Goal: Task Accomplishment & Management: Use online tool/utility

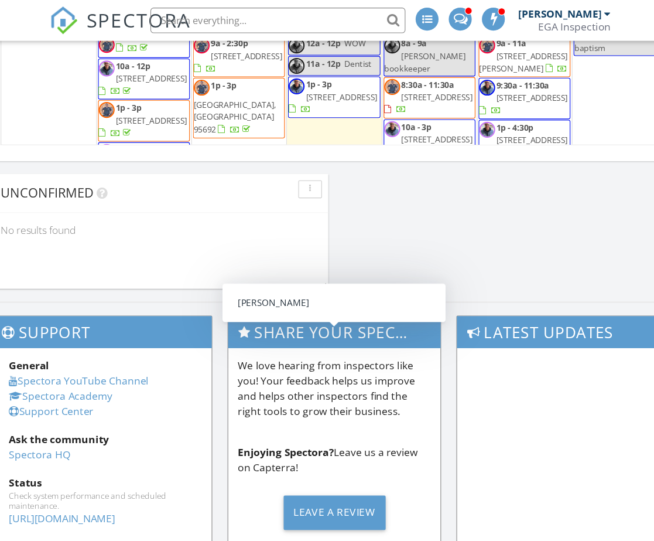
scroll to position [440, 0]
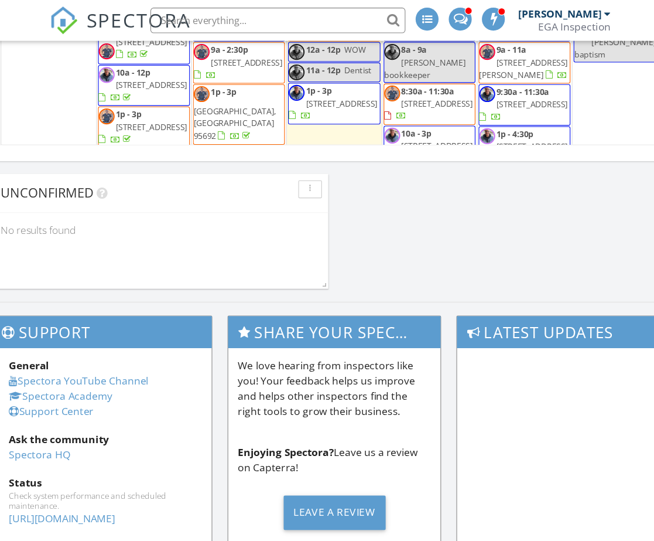
click at [214, 58] on span "7783 Live Oak Way, Citrus Heights 95621" at bounding box center [247, 57] width 66 height 11
click at [212, 58] on div at bounding box center [327, 270] width 654 height 541
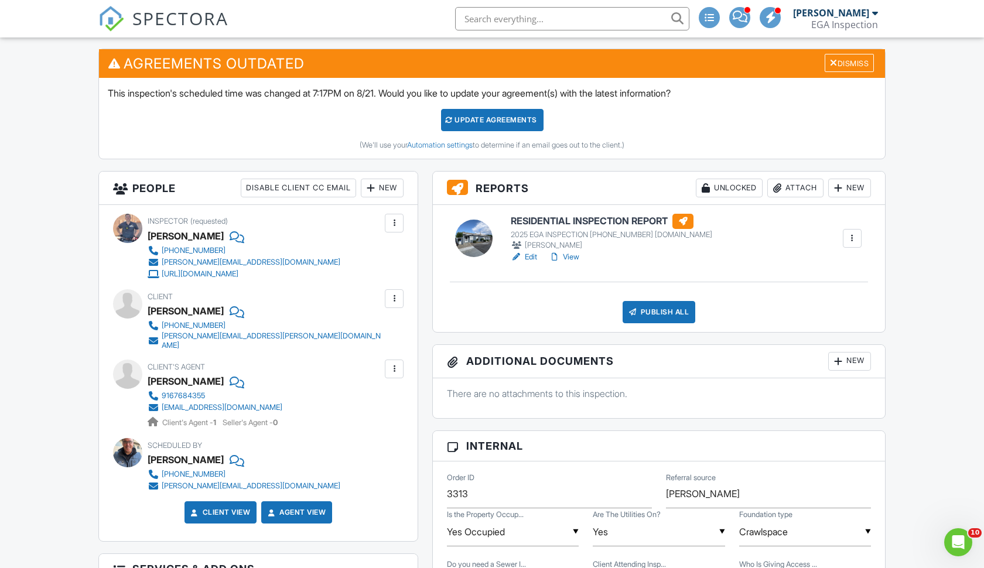
scroll to position [330, 0]
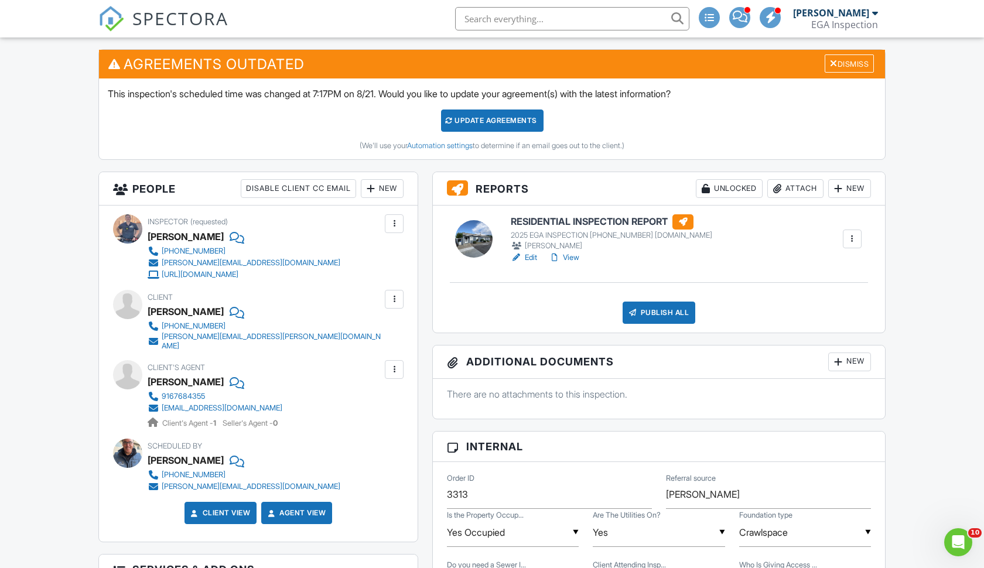
click at [395, 297] on div at bounding box center [394, 300] width 12 height 12
click at [367, 330] on li "Edit" at bounding box center [367, 334] width 60 height 29
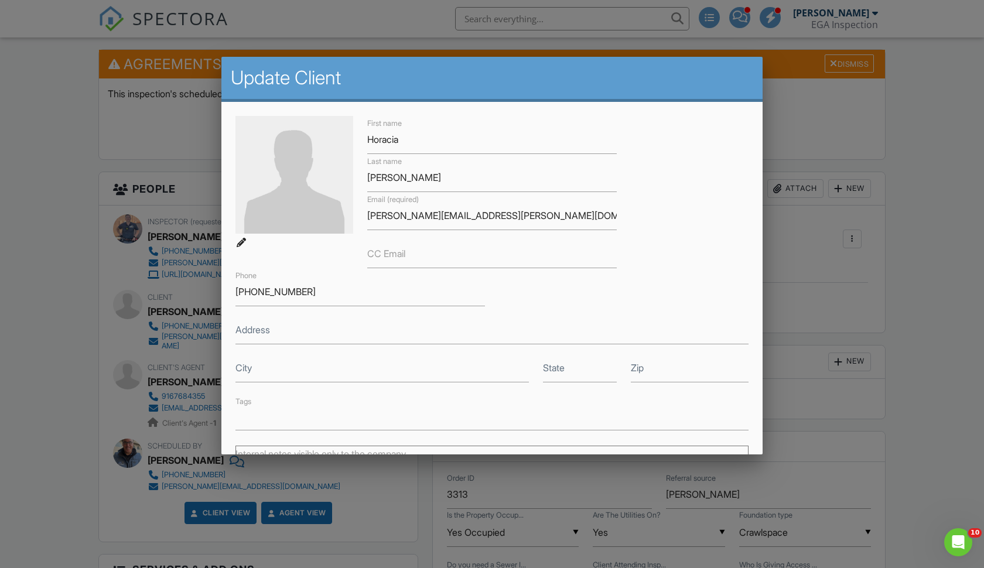
click at [289, 217] on img at bounding box center [295, 175] width 118 height 118
type input "C:\fakepath\jessica-stephens-flowerrr-1.jpg"
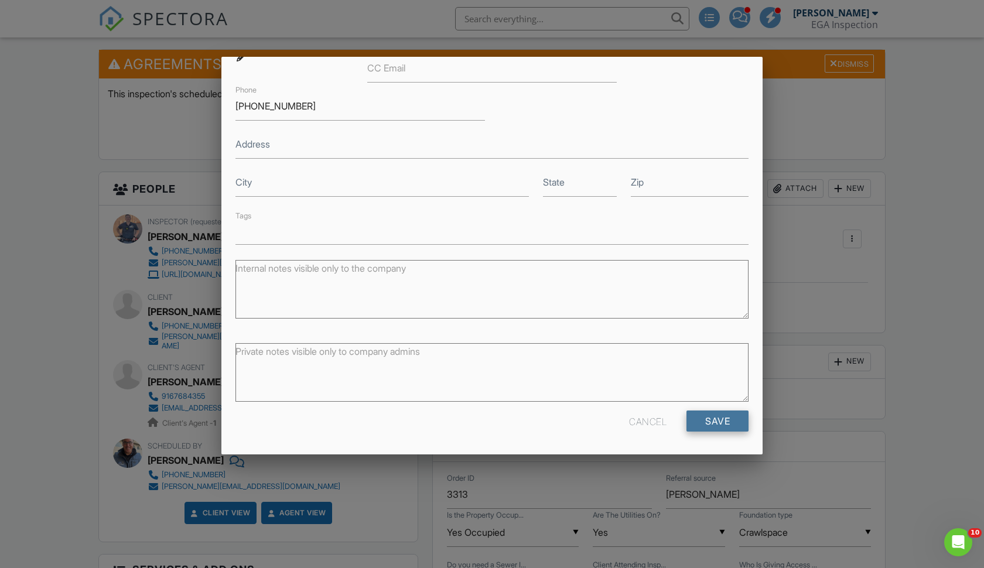
scroll to position [185, 0]
click at [654, 419] on input "Save" at bounding box center [718, 421] width 62 height 21
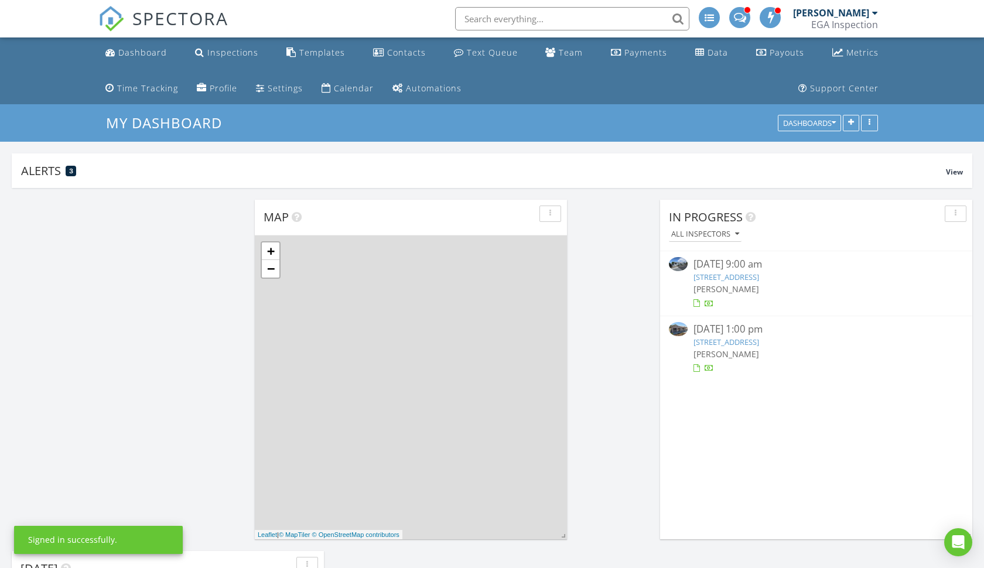
scroll to position [1418, 985]
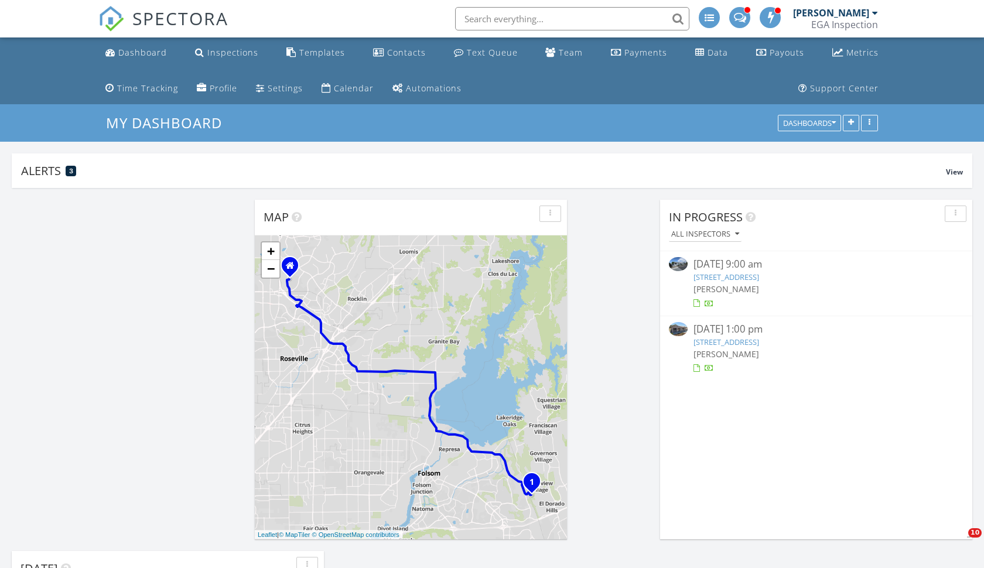
click at [720, 277] on link "[STREET_ADDRESS]" at bounding box center [727, 277] width 66 height 11
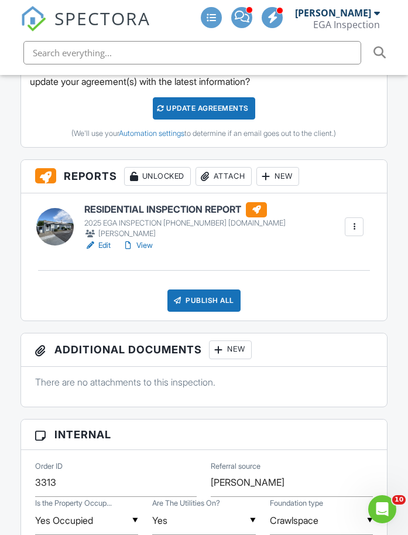
scroll to position [479, 0]
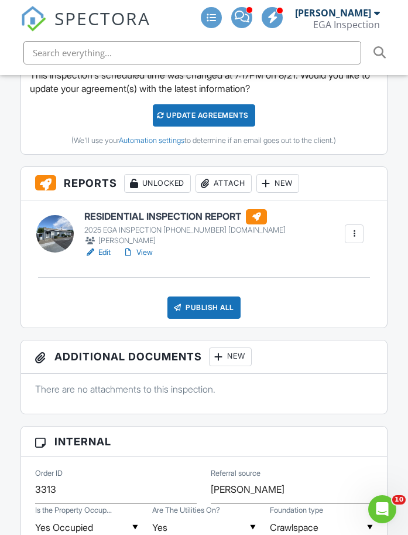
click at [277, 185] on div "New" at bounding box center [278, 183] width 43 height 19
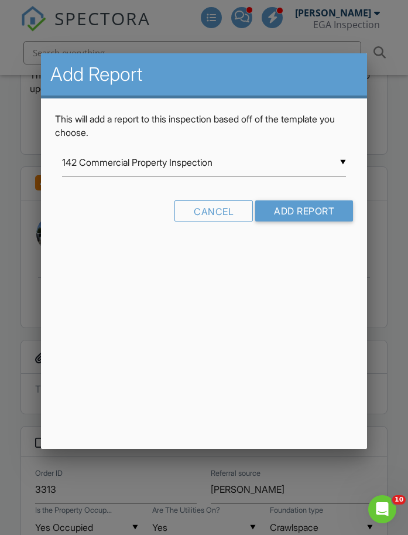
click at [121, 162] on input "142 Commercial Property Inspection" at bounding box center [204, 162] width 285 height 29
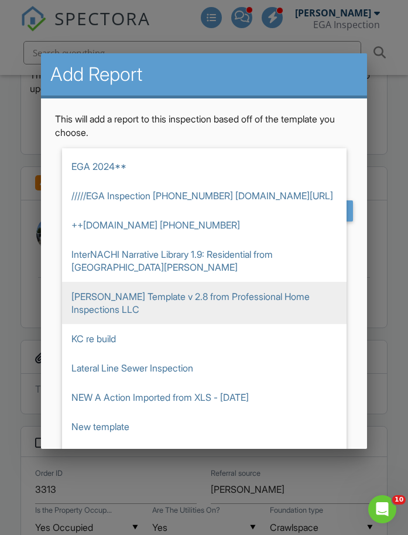
scroll to position [982, 0]
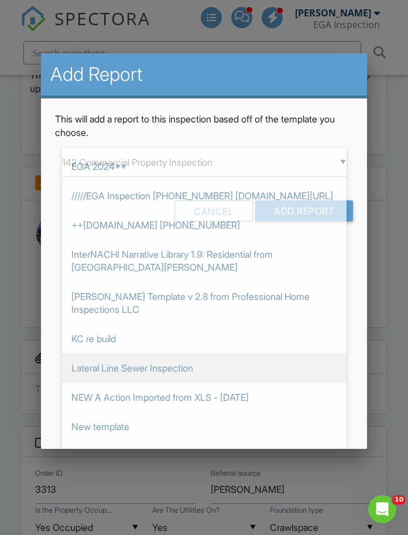
click at [105, 371] on span "Lateral Line Sewer Inspection" at bounding box center [204, 367] width 285 height 29
type input "Lateral Line Sewer Inspection"
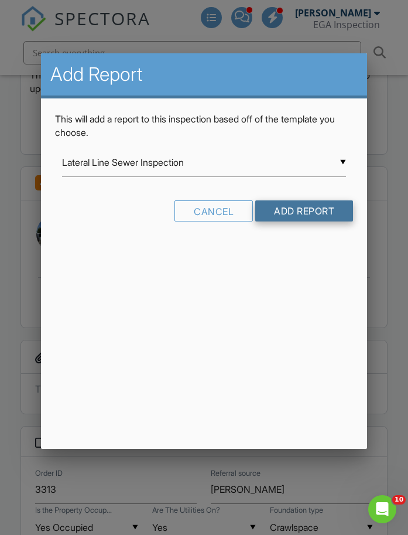
click at [285, 213] on input "Add Report" at bounding box center [304, 210] width 98 height 21
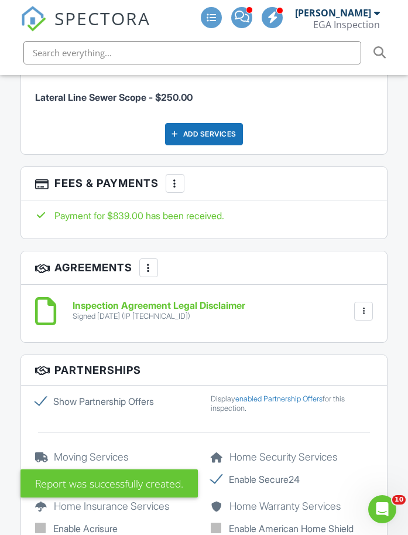
scroll to position [2355, 0]
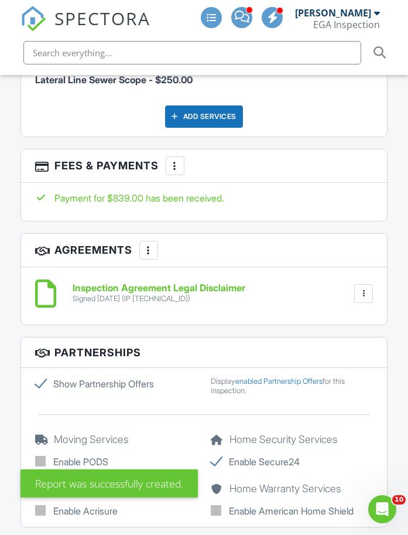
click at [152, 244] on div at bounding box center [149, 250] width 12 height 12
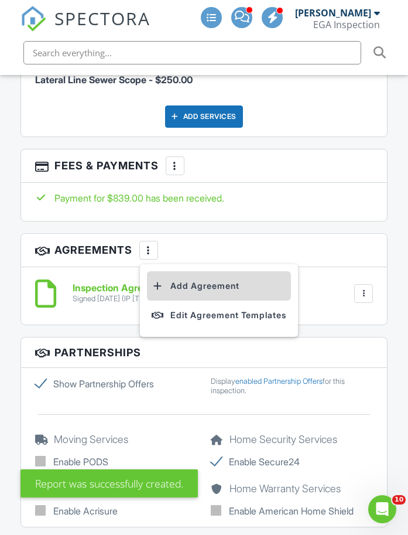
click at [186, 282] on li "Add Agreement" at bounding box center [219, 285] width 144 height 29
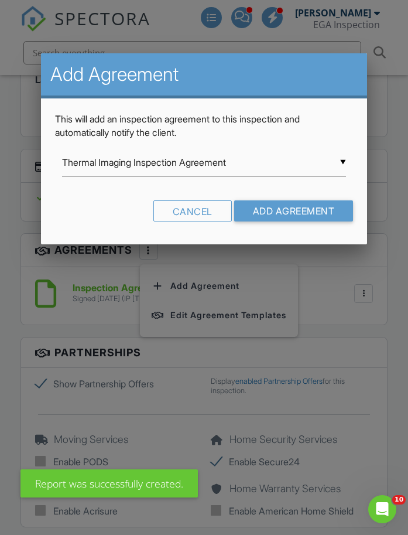
click at [168, 169] on input "Thermal Imaging Inspection Agreement" at bounding box center [204, 162] width 285 height 29
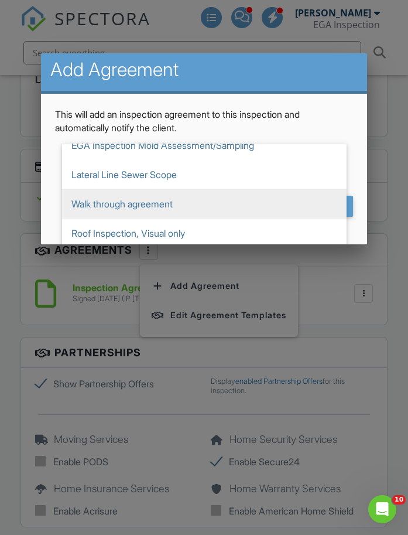
scroll to position [6, 0]
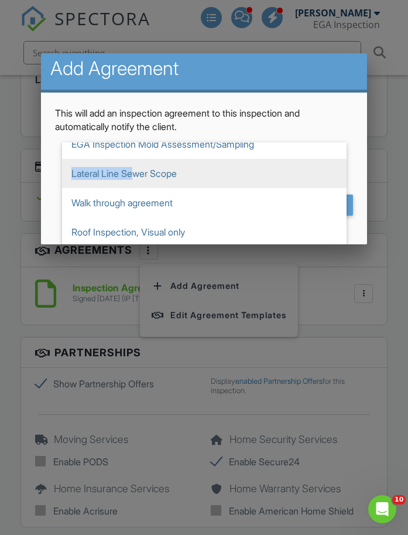
click at [138, 166] on span "Lateral Line Sewer Scope" at bounding box center [204, 173] width 285 height 29
type input "Lateral Line Sewer Scope"
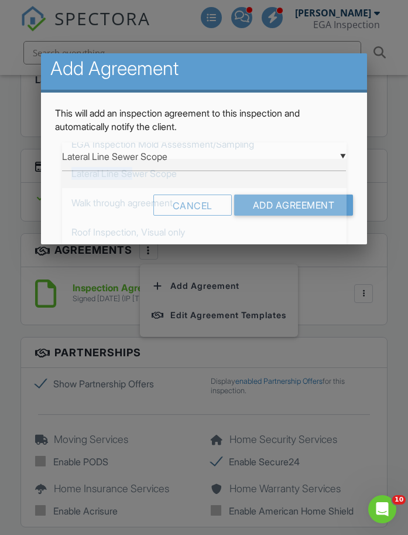
scroll to position [0, 0]
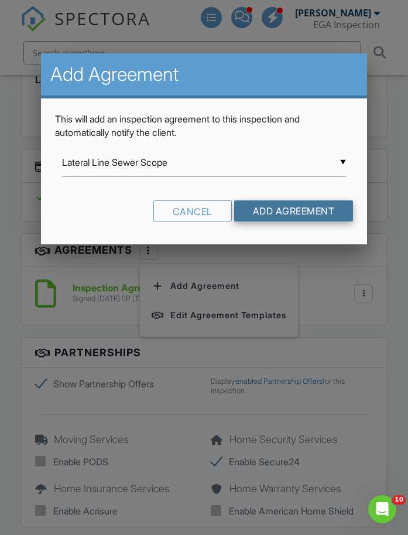
click at [267, 209] on input "Add Agreement" at bounding box center [294, 210] width 120 height 21
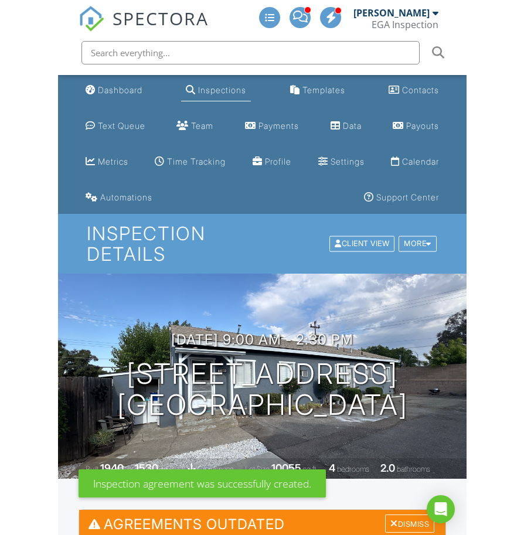
scroll to position [407, 0]
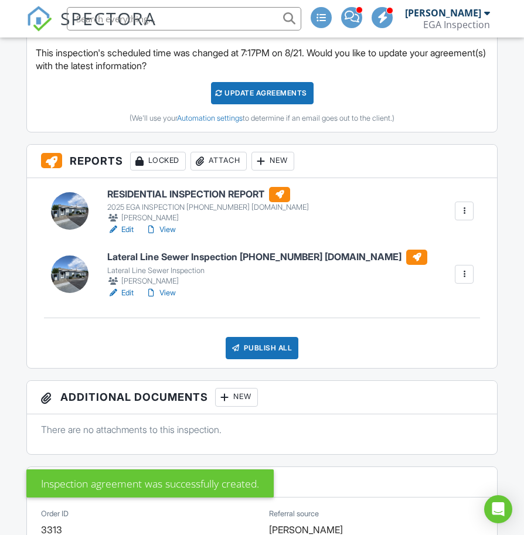
click at [128, 289] on link "Edit" at bounding box center [120, 293] width 26 height 12
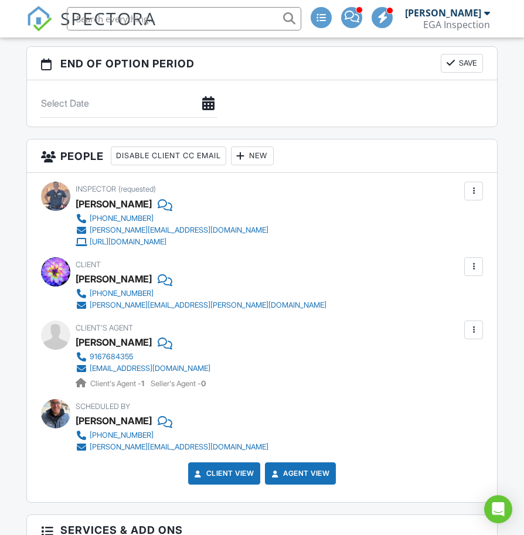
click at [259, 154] on div "New" at bounding box center [252, 155] width 43 height 19
click at [262, 154] on div "New" at bounding box center [252, 155] width 43 height 19
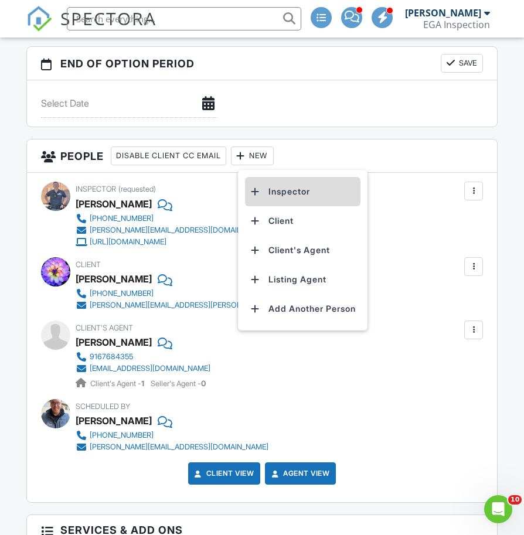
click at [270, 189] on li "Inspector" at bounding box center [302, 191] width 115 height 29
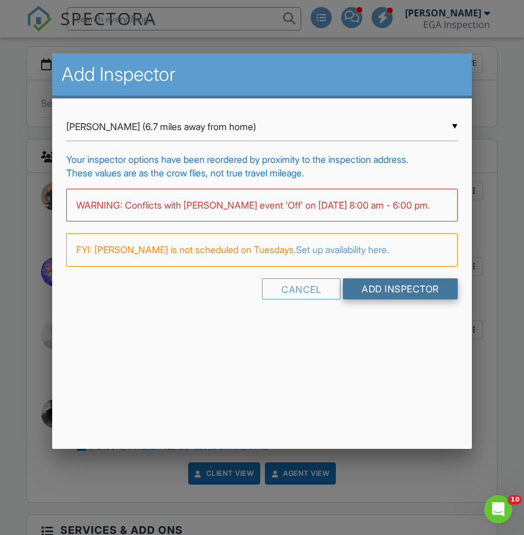
click at [355, 299] on input "Add Inspector" at bounding box center [400, 288] width 115 height 21
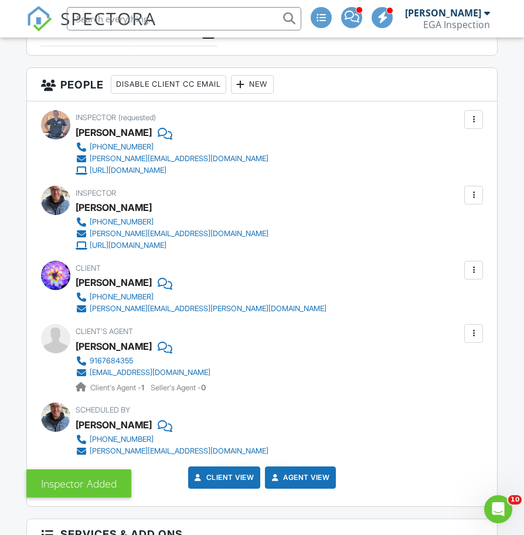
scroll to position [1778, 0]
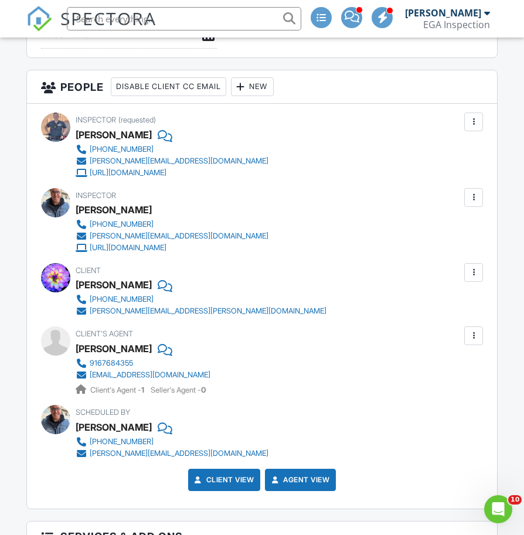
click at [474, 332] on div at bounding box center [474, 336] width 12 height 12
click at [441, 365] on li "Edit" at bounding box center [446, 371] width 60 height 29
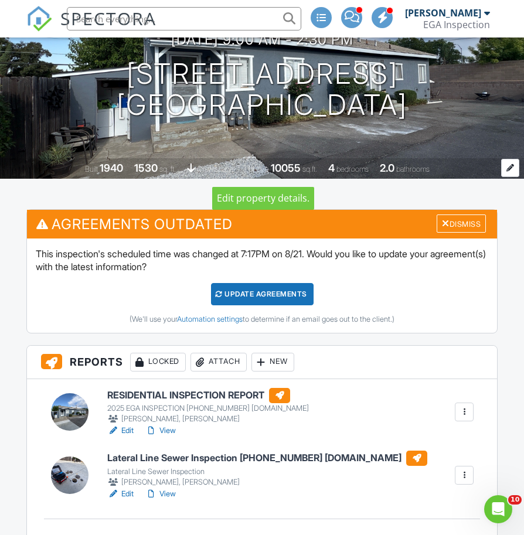
scroll to position [268, 0]
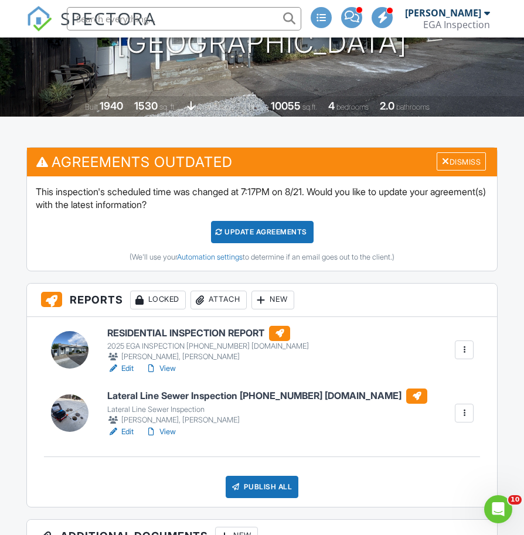
click at [165, 368] on link "View" at bounding box center [160, 369] width 30 height 12
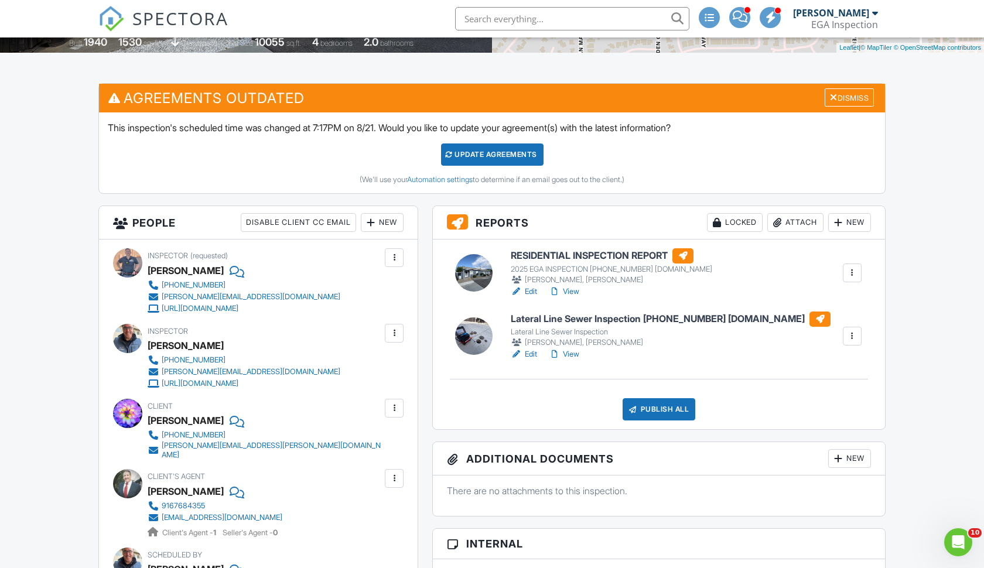
click at [569, 288] on link "View" at bounding box center [564, 292] width 30 height 12
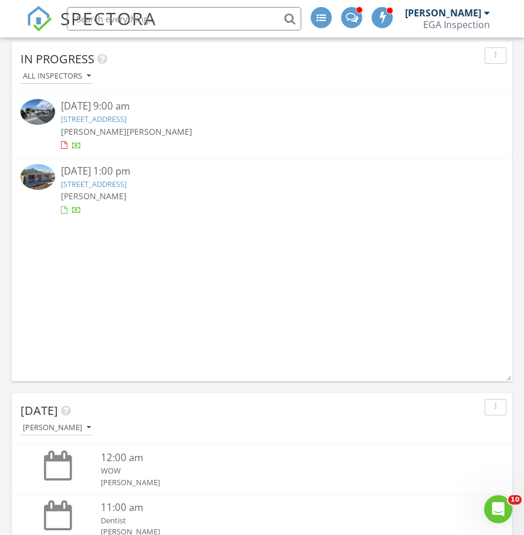
scroll to position [547, 0]
click at [82, 179] on link "[STREET_ADDRESS]" at bounding box center [94, 183] width 66 height 11
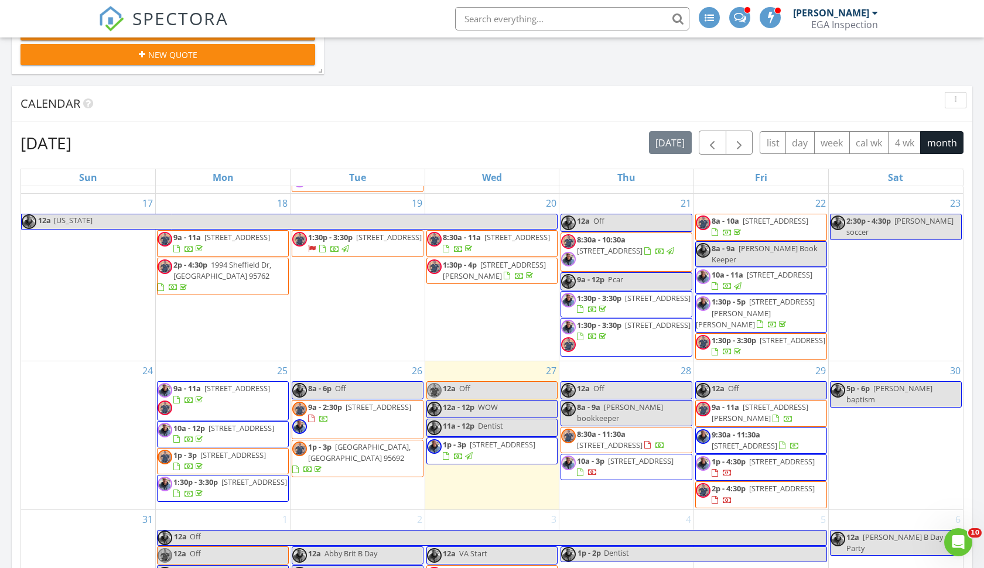
scroll to position [817, 0]
click at [348, 408] on span "[STREET_ADDRESS]" at bounding box center [379, 406] width 66 height 11
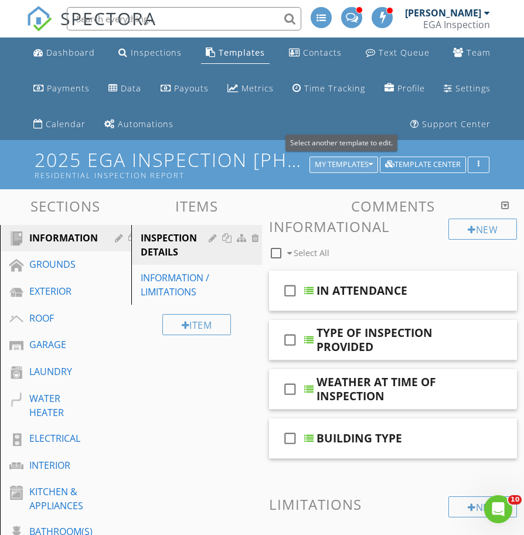
click at [367, 164] on div "My Templates" at bounding box center [344, 165] width 58 height 8
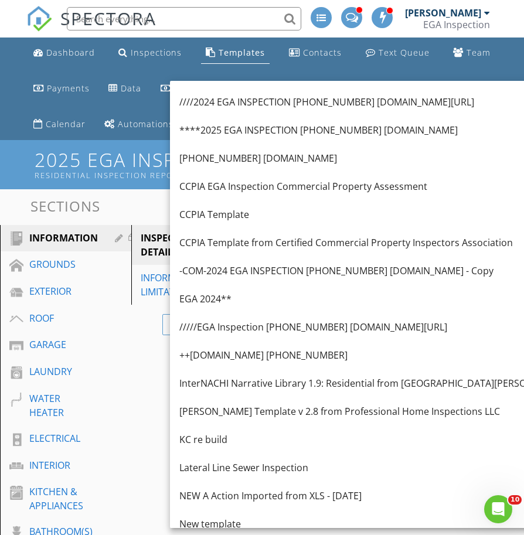
scroll to position [710, 0]
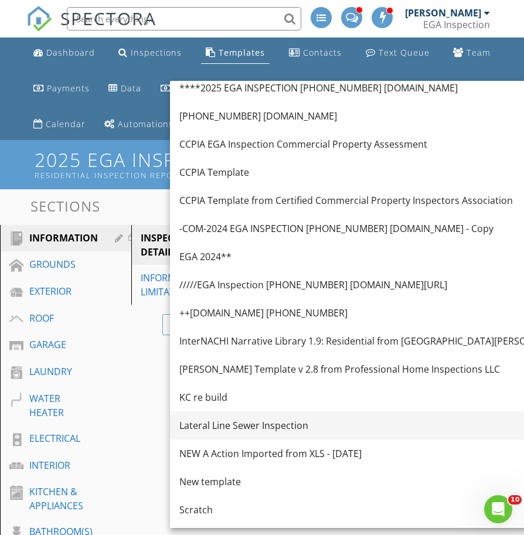
click at [227, 432] on link "Lateral Line Sewer Inspection" at bounding box center [373, 425] width 406 height 28
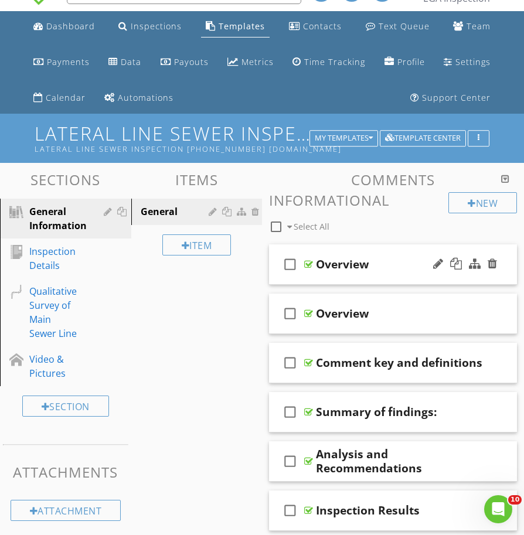
scroll to position [39, 0]
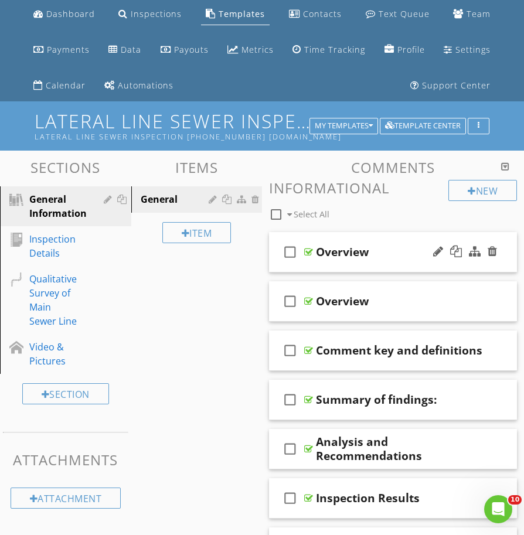
click at [362, 261] on div "check_box_outline_blank Overview" at bounding box center [393, 252] width 248 height 40
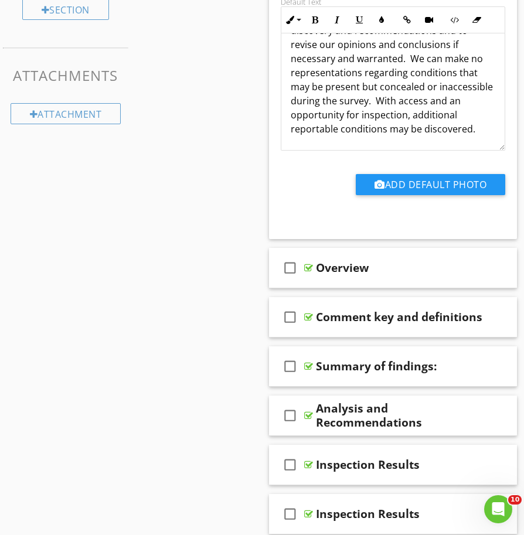
scroll to position [432, 0]
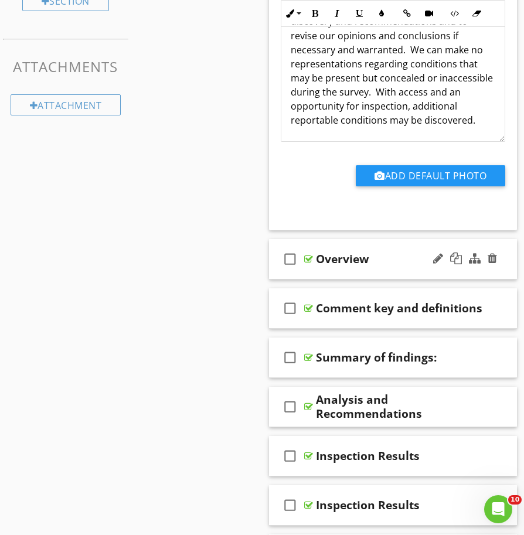
click at [327, 270] on div "check_box_outline_blank Overview" at bounding box center [393, 259] width 248 height 40
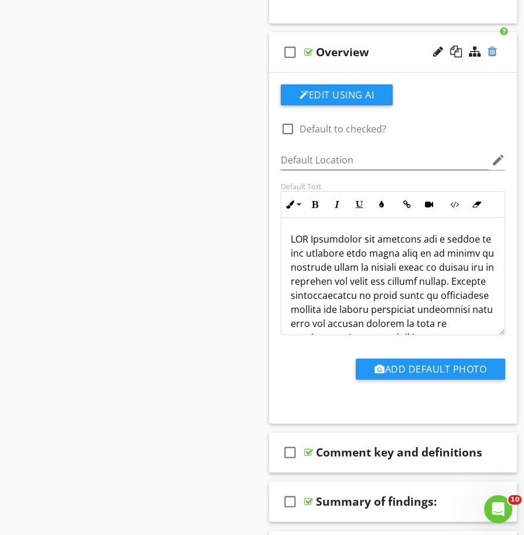
scroll to position [632, 0]
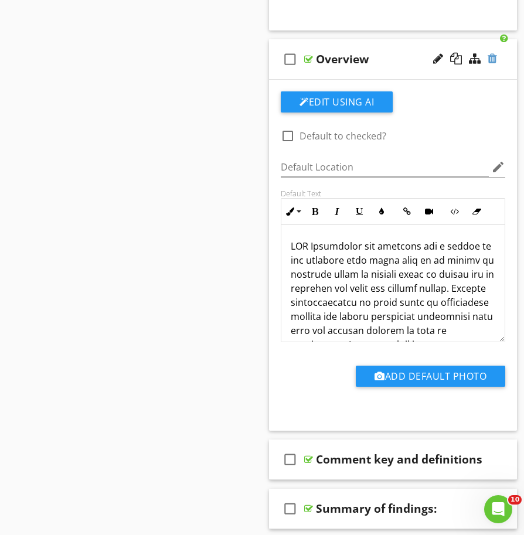
click at [496, 57] on div at bounding box center [491, 59] width 9 height 12
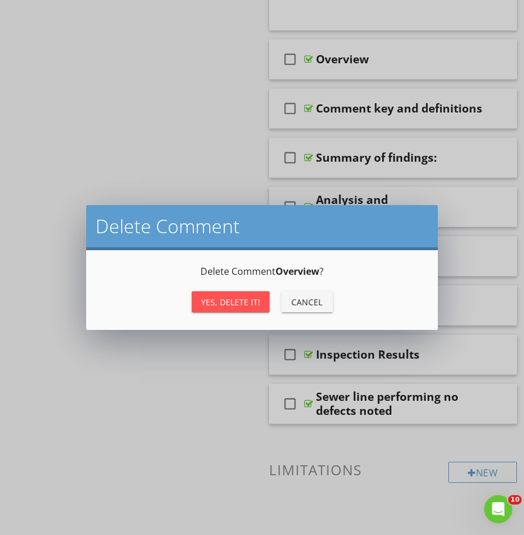
click at [213, 301] on div "Yes, Delete it!" at bounding box center [230, 302] width 59 height 12
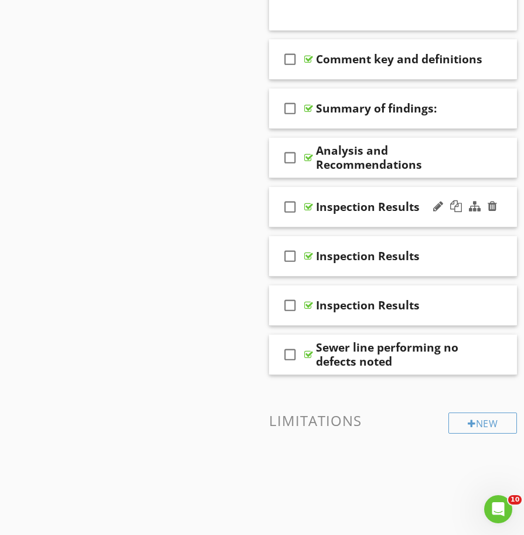
click at [368, 218] on div "check_box_outline_blank Inspection Results" at bounding box center [393, 207] width 248 height 40
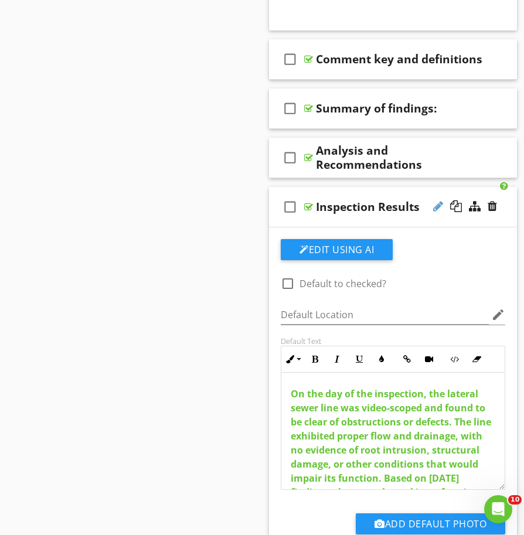
click at [435, 206] on div at bounding box center [438, 206] width 10 height 12
type input "Inspection Results NO DEFECTS NOTED"
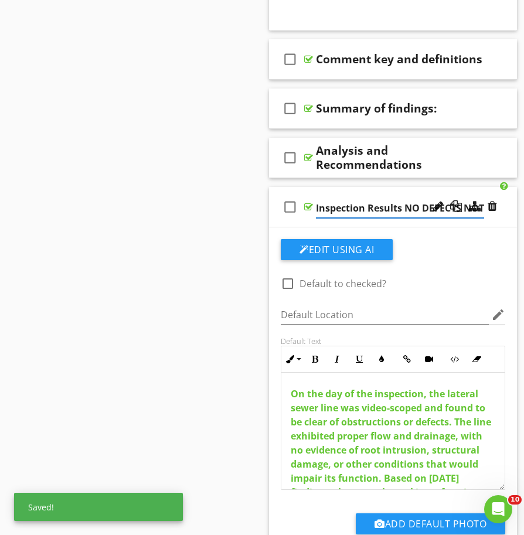
click at [316, 217] on div "Inspection Results NO DEFECTS NOTED" at bounding box center [400, 208] width 168 height 19
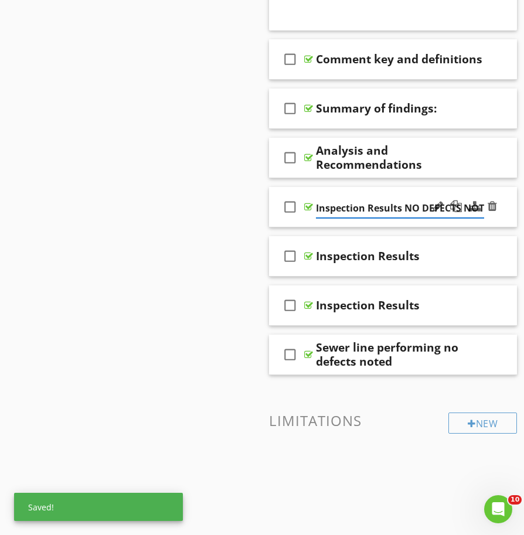
click at [301, 226] on div "check_box_outline_blank Inspection Results NO DEFECTS NOTED" at bounding box center [393, 207] width 248 height 40
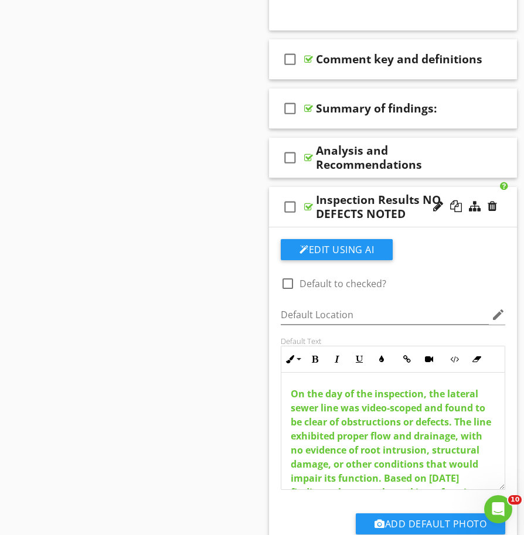
click at [292, 219] on icon "check_box_outline_blank" at bounding box center [290, 207] width 19 height 28
click at [305, 217] on div "check_box Inspection Results NO DEFECTS NOTED" at bounding box center [393, 207] width 248 height 40
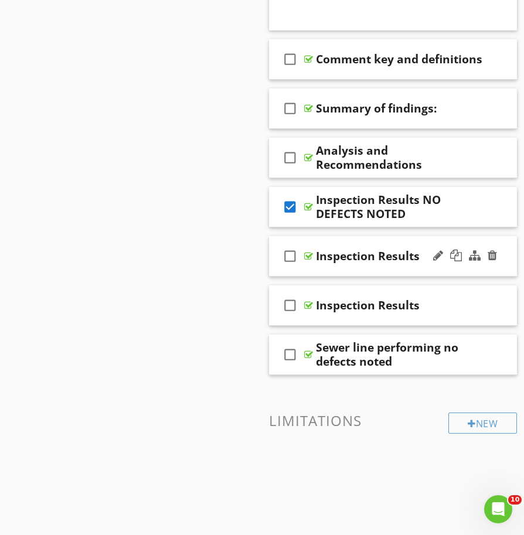
click at [383, 265] on div "check_box_outline_blank Inspection Results" at bounding box center [393, 256] width 248 height 40
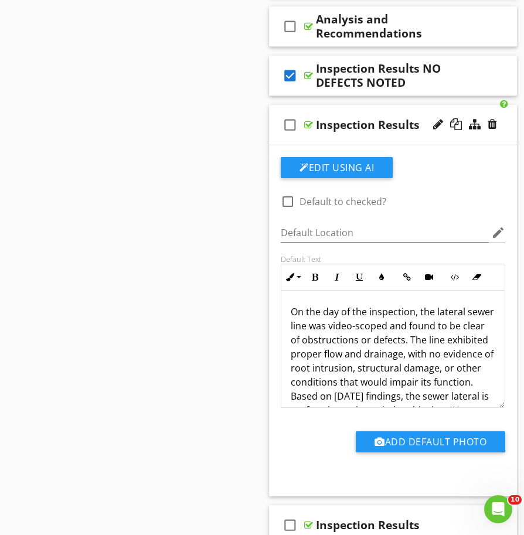
scroll to position [671, 0]
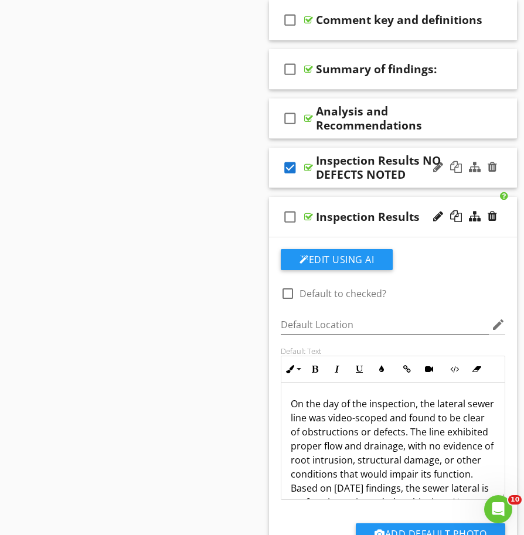
click at [312, 184] on div "check_box Inspection Results NO DEFECTS NOTED" at bounding box center [393, 168] width 248 height 40
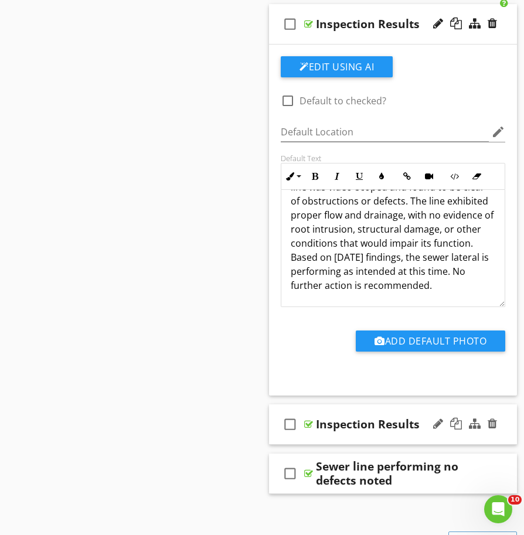
scroll to position [38, 0]
click at [306, 483] on div "check_box_outline_blank Sewer line performing no defects noted" at bounding box center [393, 473] width 248 height 40
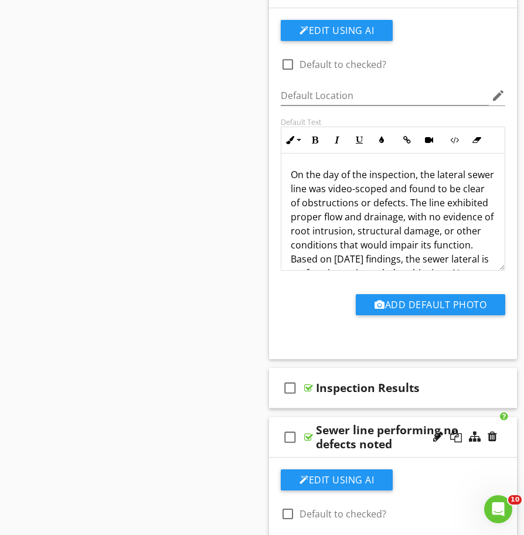
scroll to position [9, 0]
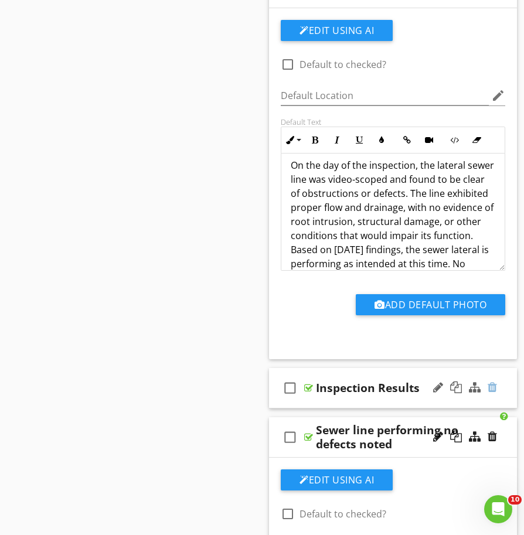
click at [494, 386] on div at bounding box center [491, 387] width 9 height 12
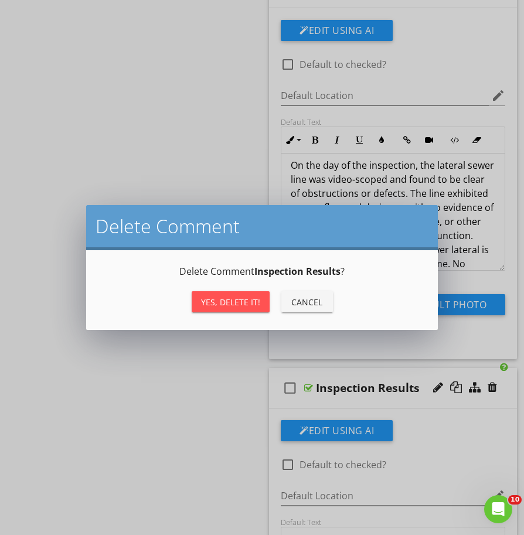
click at [254, 300] on div "Yes, Delete it!" at bounding box center [230, 302] width 59 height 12
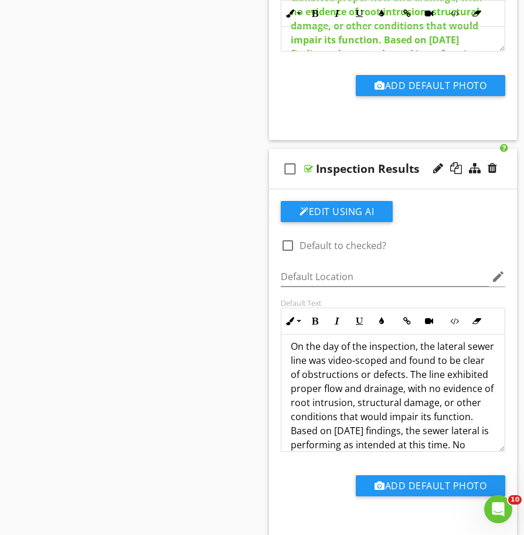
scroll to position [1012, 0]
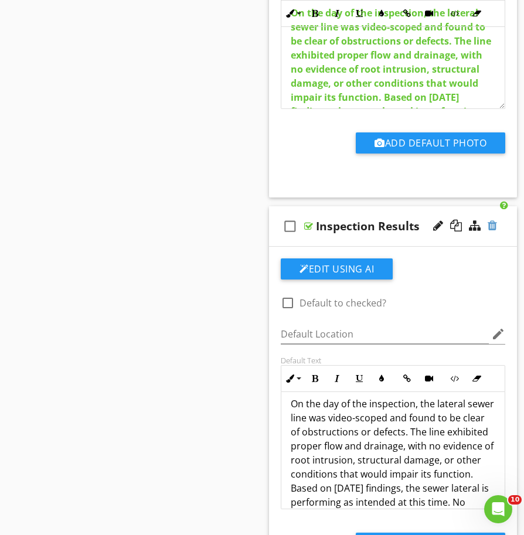
click at [492, 226] on div at bounding box center [491, 226] width 9 height 12
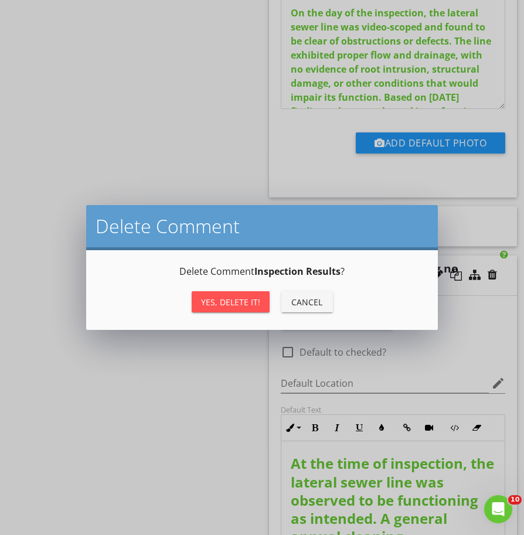
click at [251, 296] on div "Yes, Delete it!" at bounding box center [230, 302] width 59 height 12
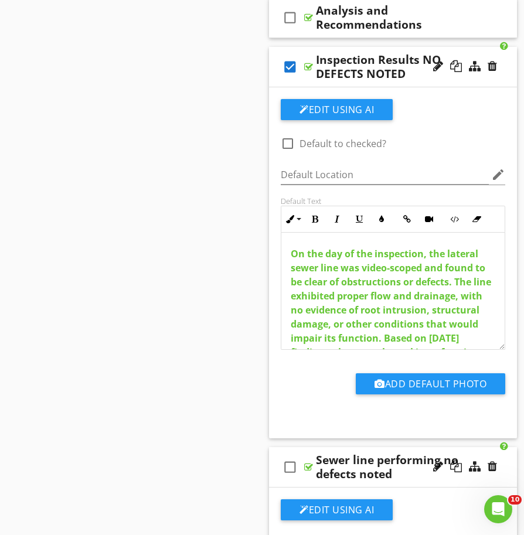
scroll to position [731, 0]
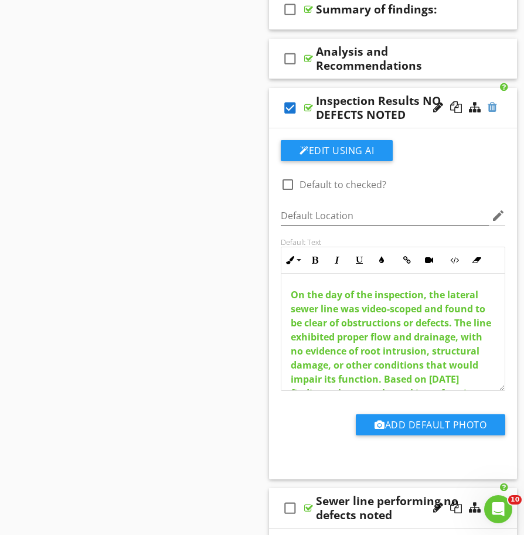
click at [490, 108] on div at bounding box center [491, 107] width 9 height 12
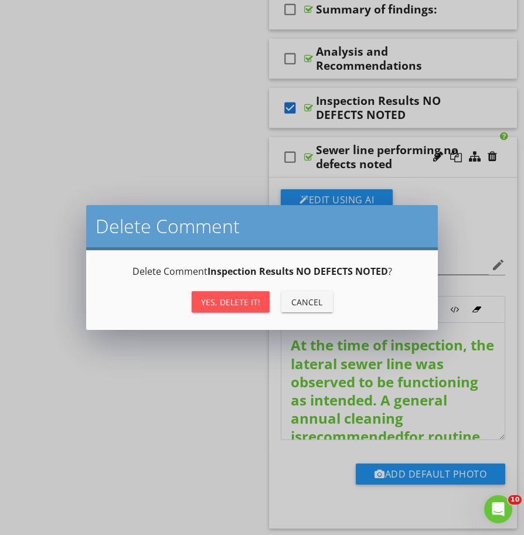
click at [211, 303] on div "Yes, Delete it!" at bounding box center [230, 302] width 59 height 12
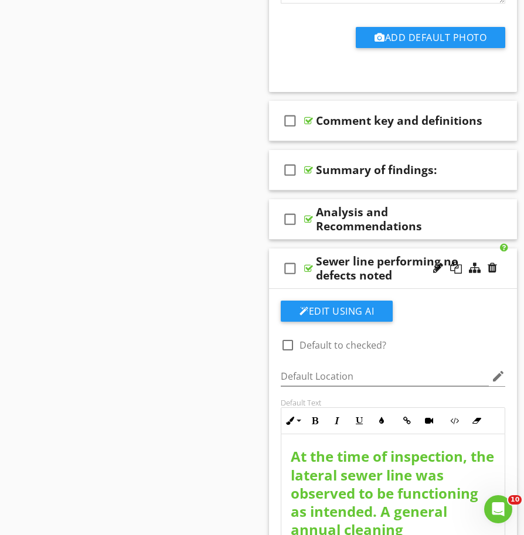
scroll to position [512, 0]
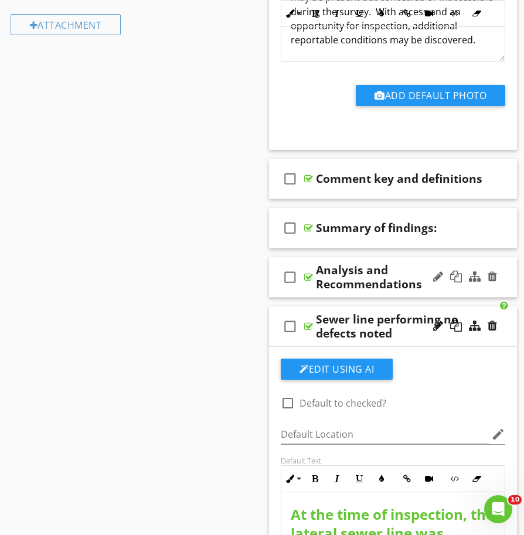
click at [295, 287] on icon "check_box_outline_blank" at bounding box center [290, 277] width 19 height 28
click at [287, 275] on icon "check_box" at bounding box center [290, 277] width 19 height 28
click at [302, 287] on div "check_box_outline_blank" at bounding box center [292, 277] width 23 height 28
click at [305, 289] on div "check_box Analysis and Recommendations" at bounding box center [393, 277] width 248 height 40
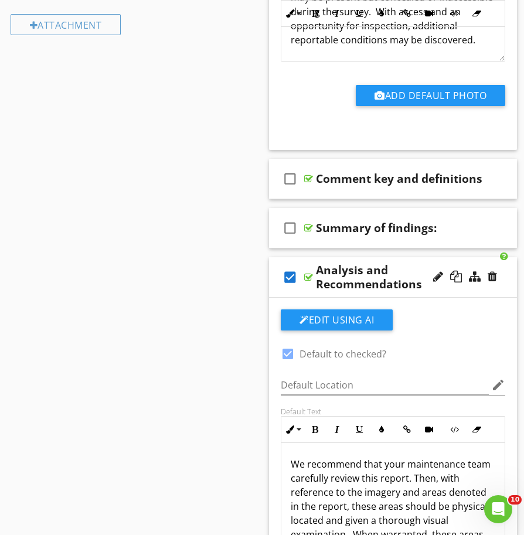
click at [291, 278] on icon "check_box" at bounding box center [290, 277] width 19 height 28
click at [307, 243] on div "check_box_outline_blank Summary of findings:" at bounding box center [393, 228] width 248 height 40
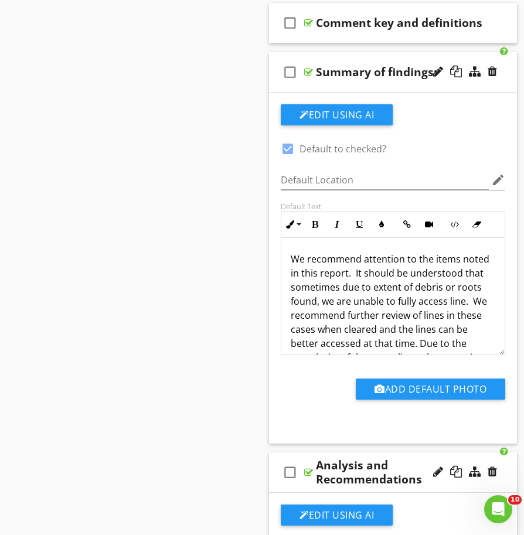
scroll to position [648, 0]
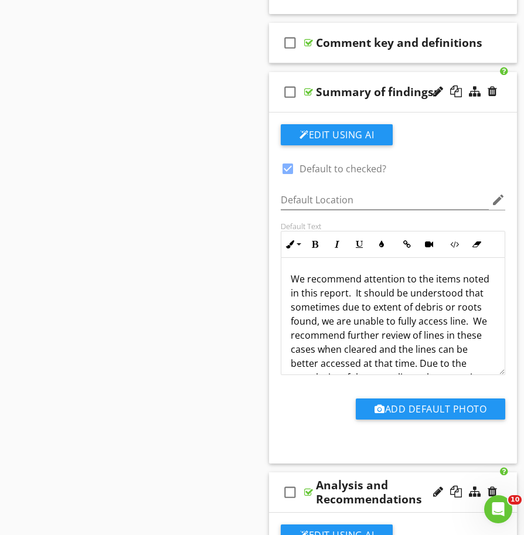
click at [316, 105] on div "check_box_outline_blank Summary of findings:" at bounding box center [393, 92] width 248 height 40
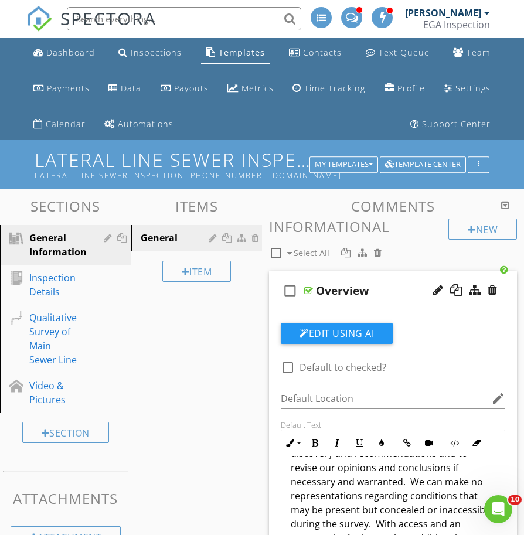
scroll to position [0, 0]
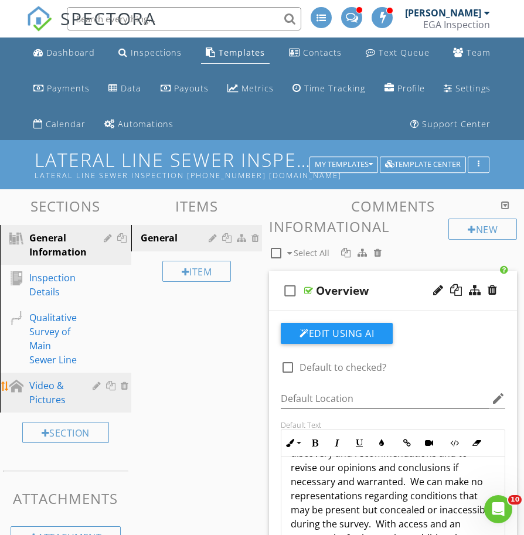
click at [48, 400] on div "Video & Pictures" at bounding box center [52, 392] width 46 height 28
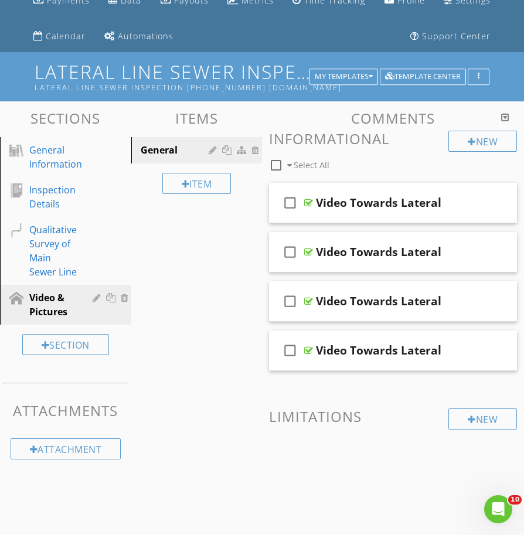
scroll to position [77, 0]
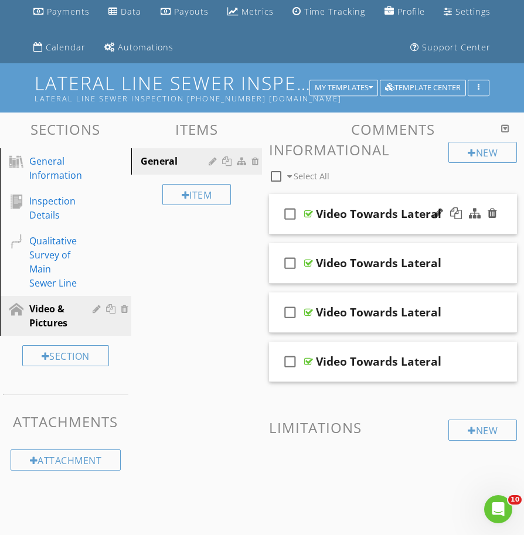
click at [340, 220] on div "Video Towards Lateral" at bounding box center [378, 214] width 125 height 14
click at [315, 227] on div "check_box_outline_blank Video Towards Lateral" at bounding box center [393, 214] width 248 height 40
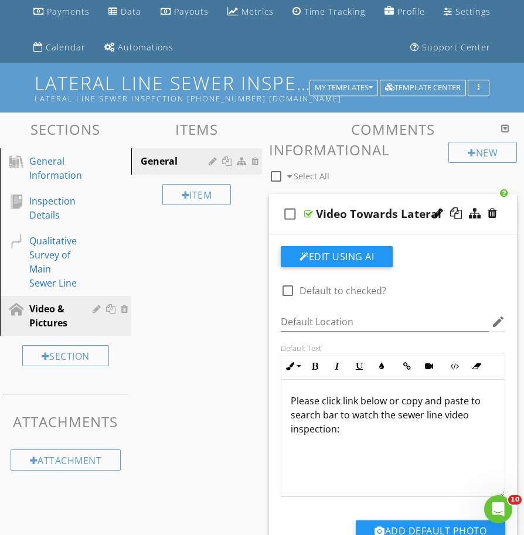
scroll to position [120, 0]
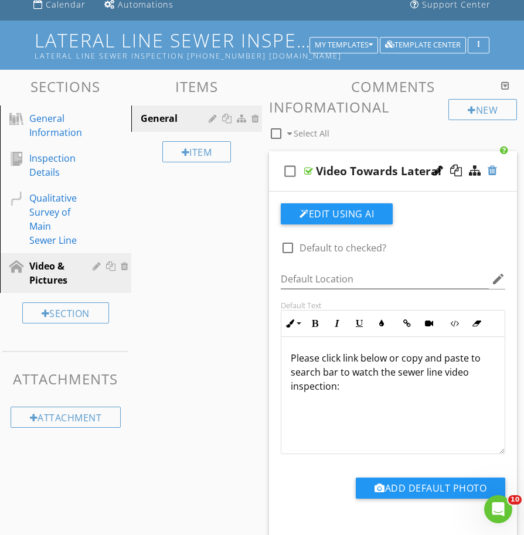
click at [490, 170] on div at bounding box center [491, 171] width 9 height 12
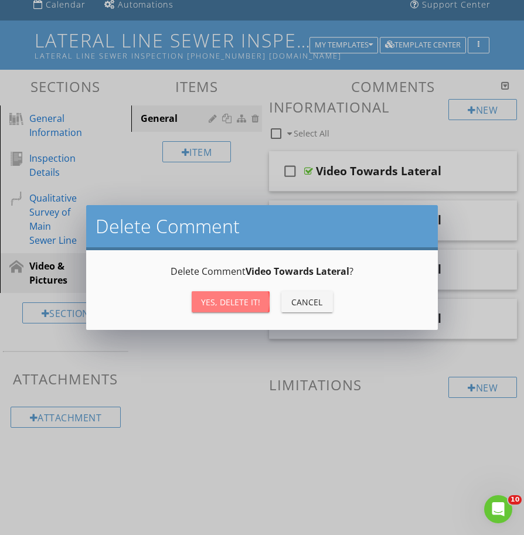
click at [230, 298] on div "Yes, Delete it!" at bounding box center [230, 302] width 59 height 12
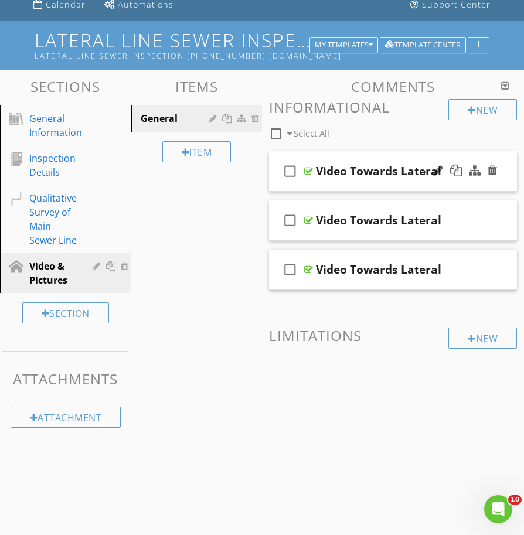
click at [332, 188] on div "check_box_outline_blank Video Towards Lateral" at bounding box center [393, 171] width 248 height 40
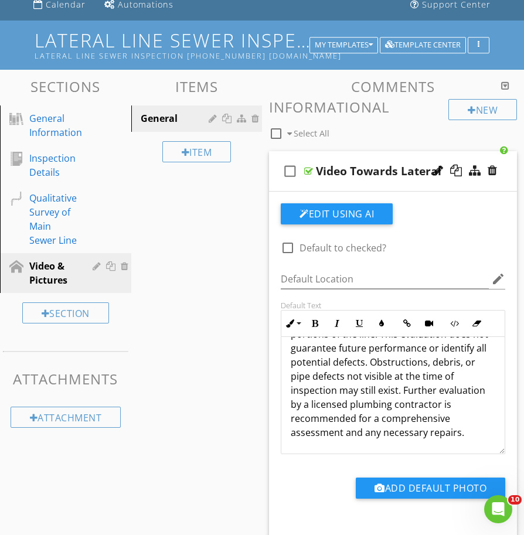
scroll to position [137, 0]
click at [491, 170] on div at bounding box center [491, 171] width 9 height 12
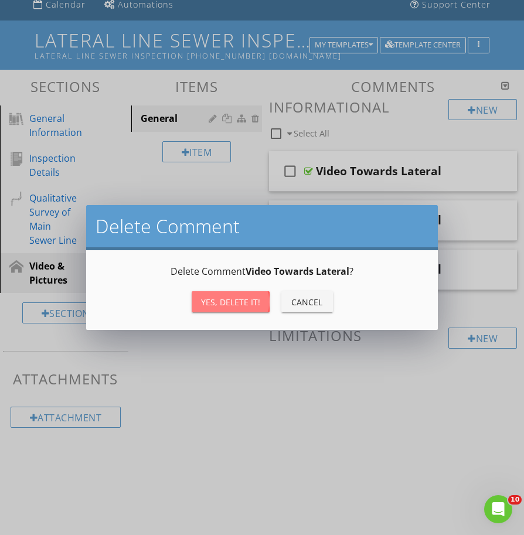
click at [264, 301] on button "Yes, Delete it!" at bounding box center [231, 301] width 78 height 21
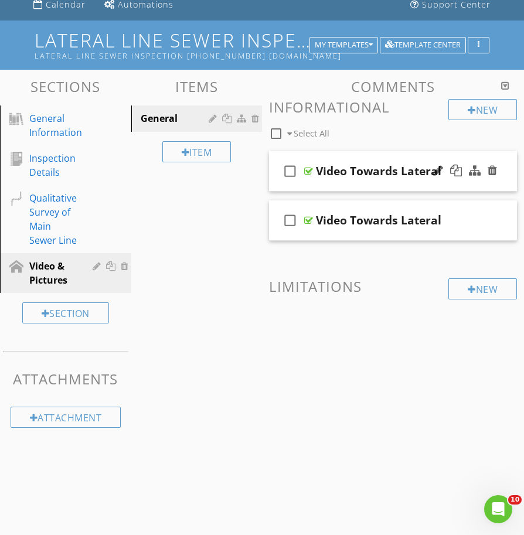
click at [332, 184] on div "check_box_outline_blank Video Towards Lateral" at bounding box center [393, 171] width 248 height 40
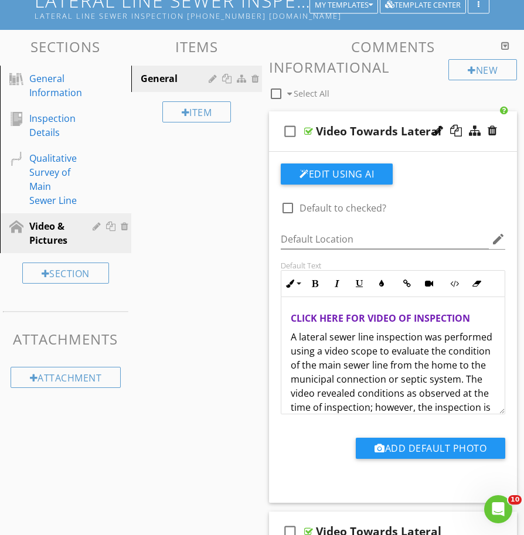
scroll to position [235, 0]
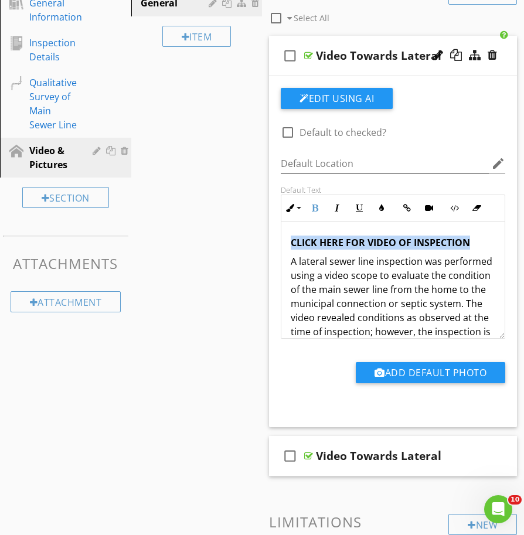
drag, startPoint x: 475, startPoint y: 246, endPoint x: 258, endPoint y: 243, distance: 216.8
click at [258, 243] on div "Sections General Information Inspection Details Qualitative Survey of Main Sewe…" at bounding box center [262, 294] width 524 height 681
click at [292, 209] on icon "button" at bounding box center [290, 208] width 8 height 8
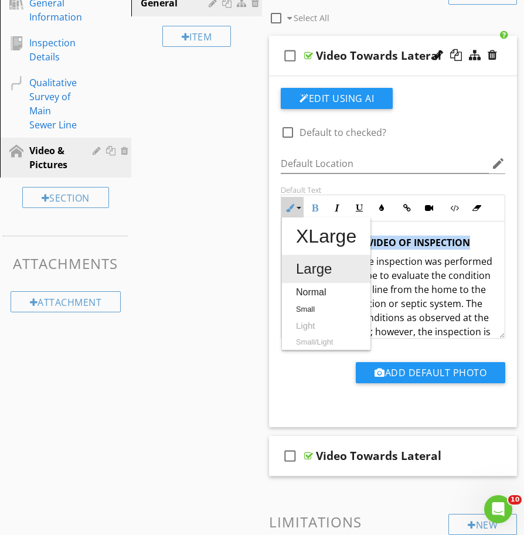
click at [301, 268] on link "Large" at bounding box center [326, 269] width 88 height 28
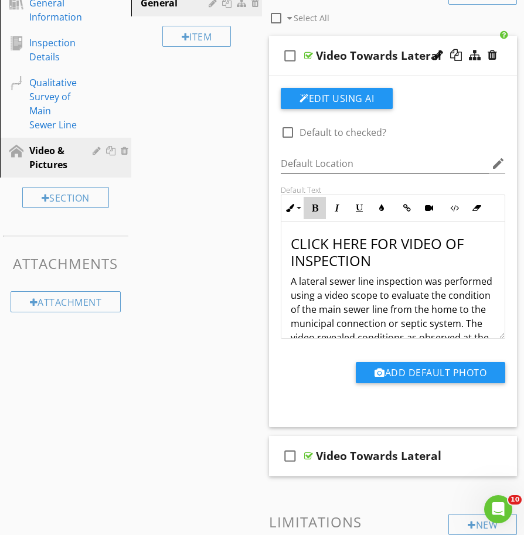
click at [315, 205] on icon "button" at bounding box center [315, 208] width 8 height 8
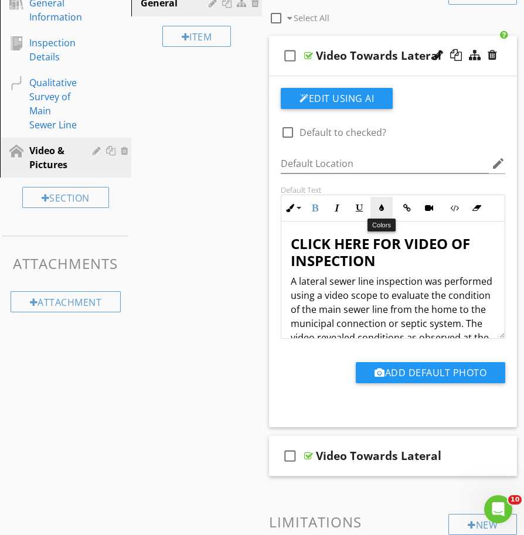
click at [381, 210] on icon "button" at bounding box center [381, 208] width 8 height 8
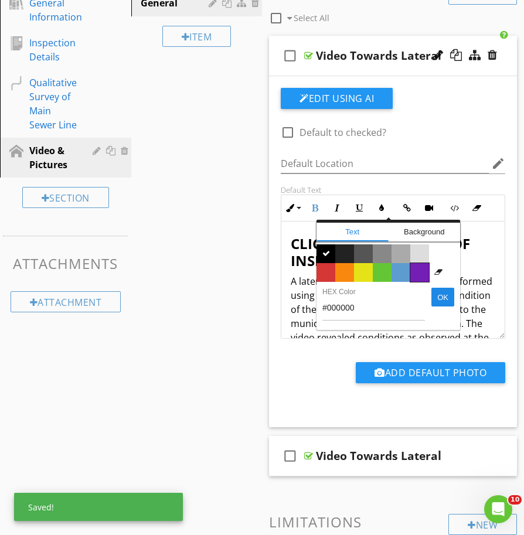
click at [417, 271] on span "Color #731eb5" at bounding box center [419, 272] width 19 height 19
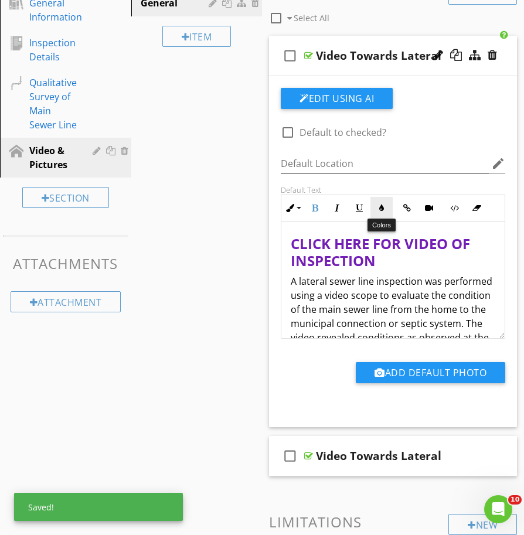
click at [381, 205] on icon "button" at bounding box center [381, 208] width 8 height 8
type input "#731EB5"
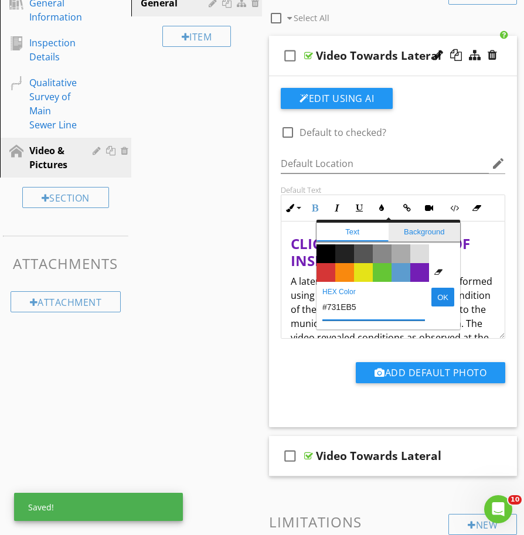
click at [422, 231] on span "Background" at bounding box center [424, 232] width 72 height 19
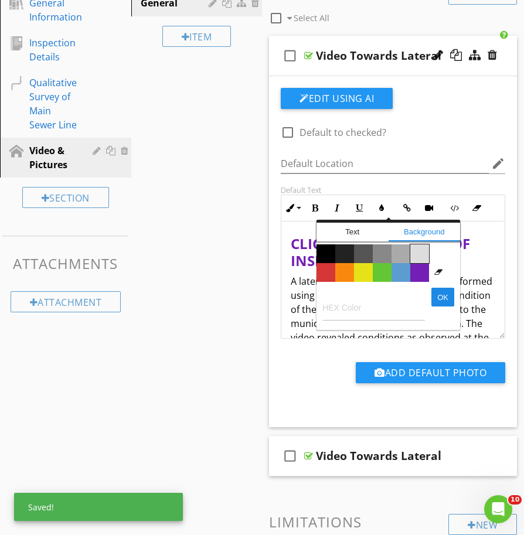
click at [422, 252] on span "Color #dddddd" at bounding box center [419, 253] width 19 height 19
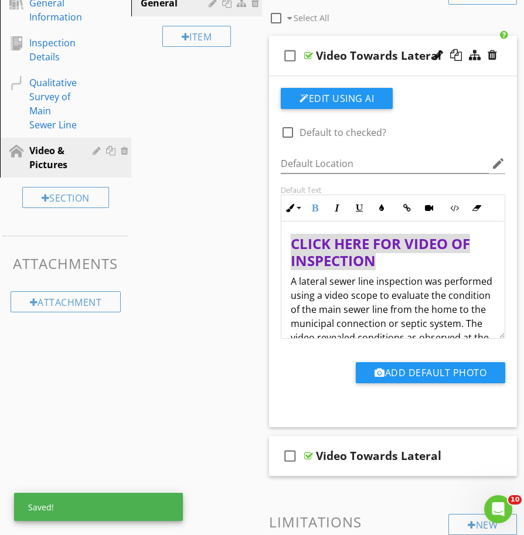
click at [430, 274] on p "A lateral sewer line inspection was performed using a video scope to evaluate t…" at bounding box center [393, 386] width 204 height 225
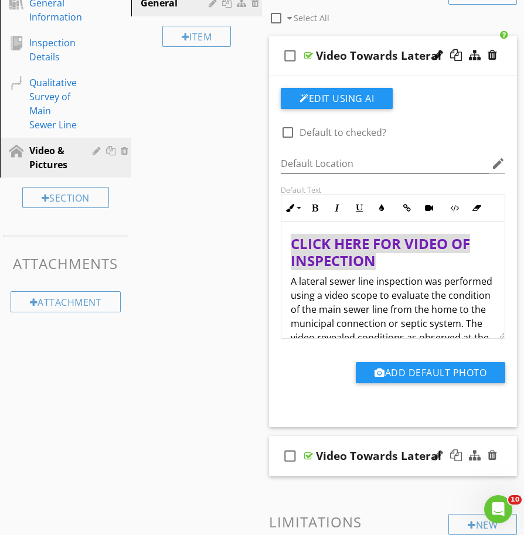
click at [352, 466] on div "check_box_outline_blank Video Towards Lateral" at bounding box center [393, 456] width 248 height 40
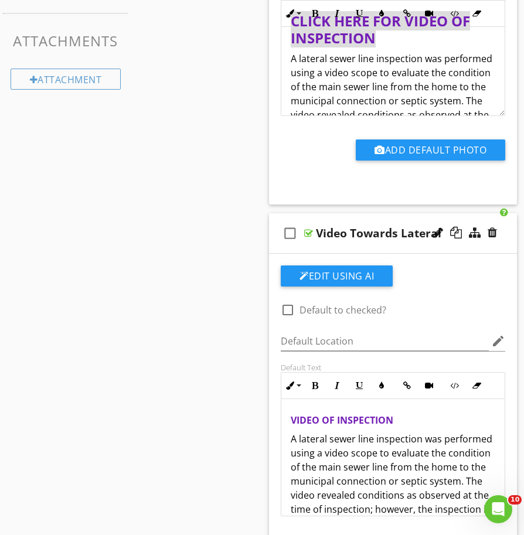
scroll to position [469, 0]
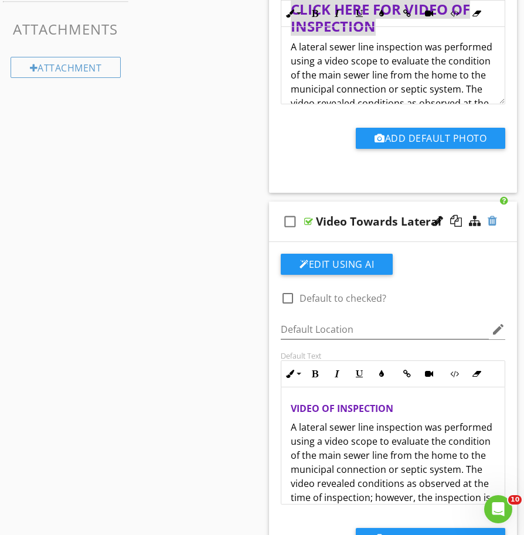
click at [492, 222] on div at bounding box center [491, 221] width 9 height 12
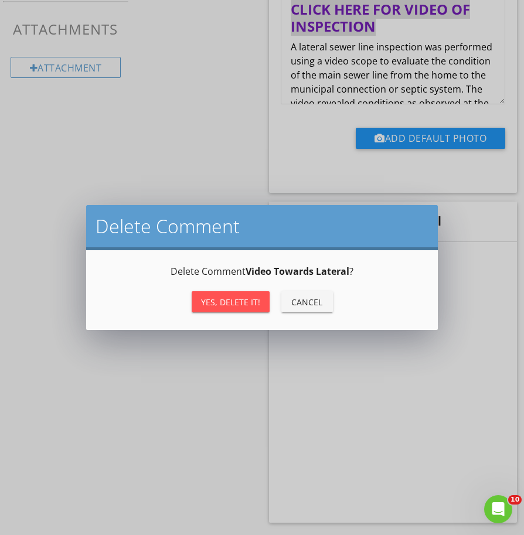
scroll to position [346, 0]
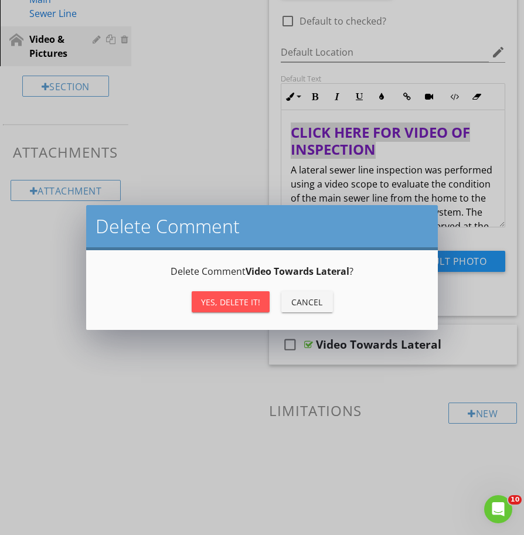
click at [237, 298] on div "Yes, Delete it!" at bounding box center [230, 302] width 59 height 12
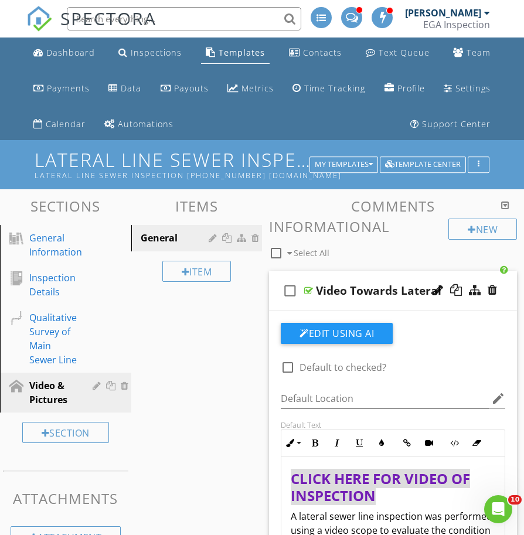
scroll to position [0, 0]
click at [308, 303] on div "check_box_outline_blank Video Towards Lateral" at bounding box center [393, 291] width 248 height 40
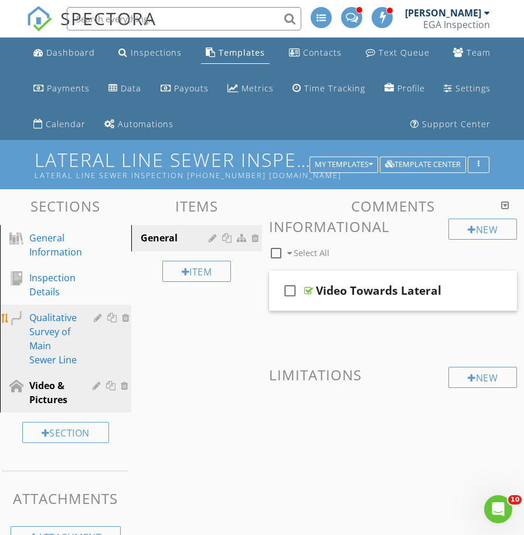
click at [64, 335] on div "Qualitative Survey of Main Sewer Line" at bounding box center [52, 339] width 47 height 56
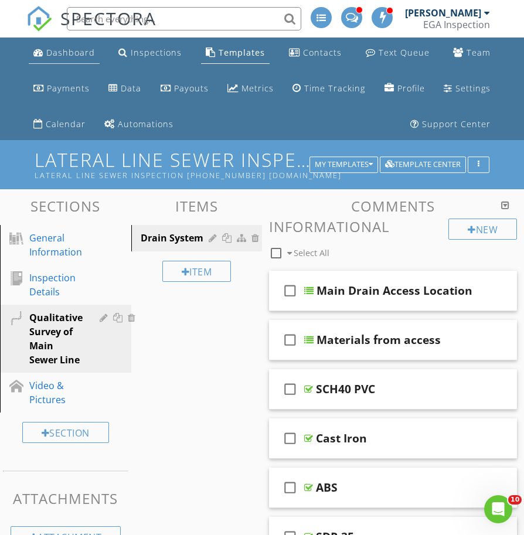
click at [75, 50] on div "Dashboard" at bounding box center [70, 52] width 49 height 11
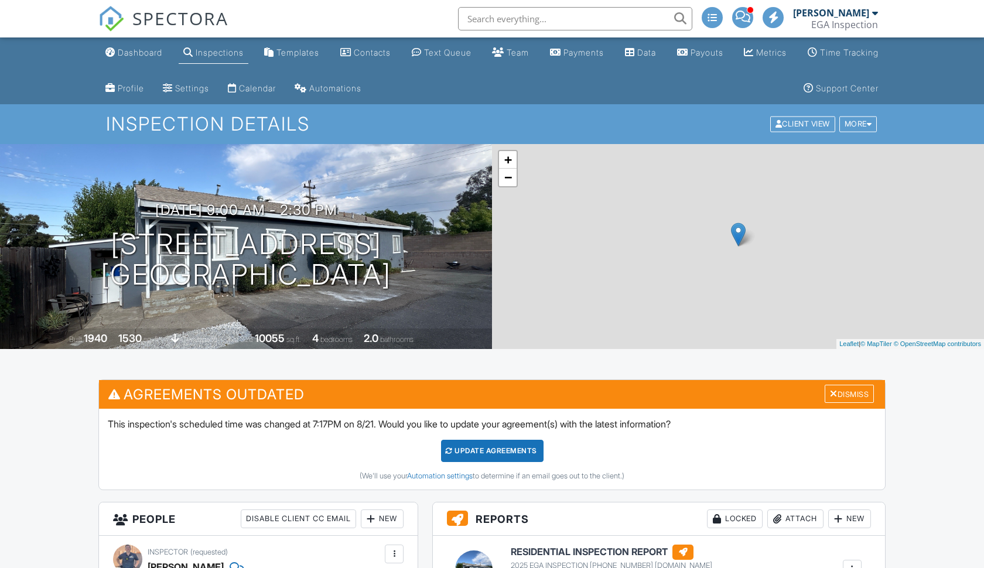
click at [133, 53] on div "Dashboard" at bounding box center [140, 52] width 45 height 10
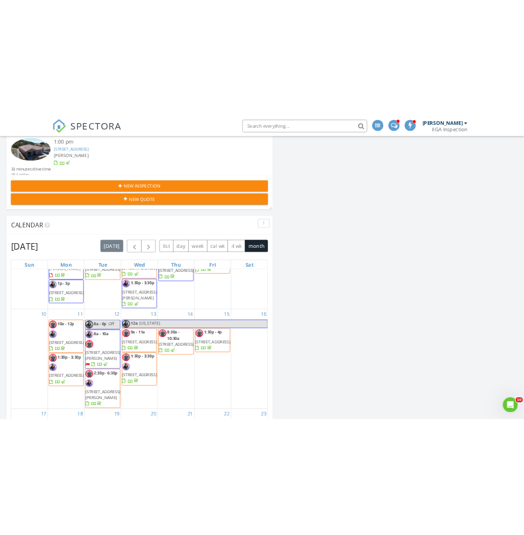
scroll to position [6, 6]
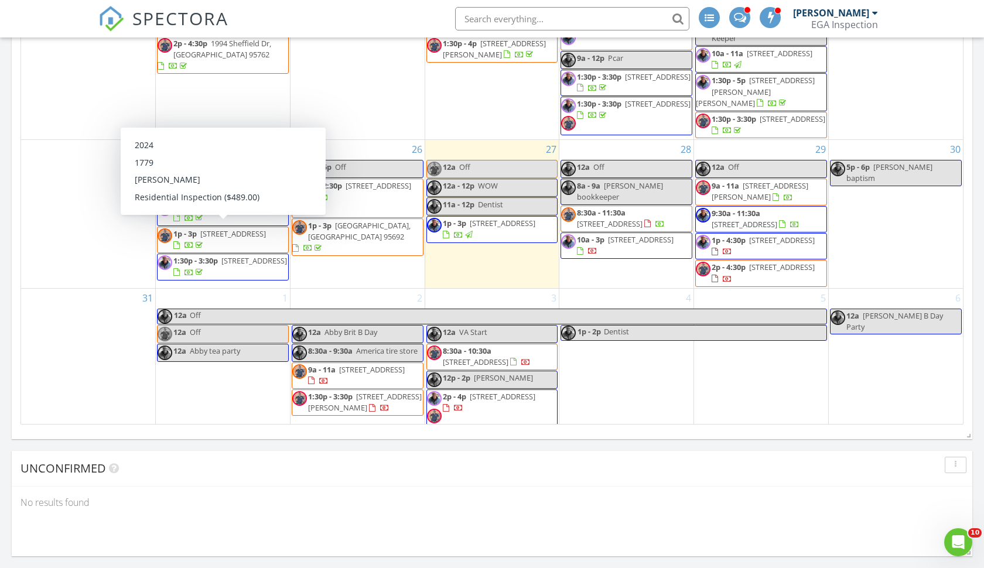
scroll to position [435, 0]
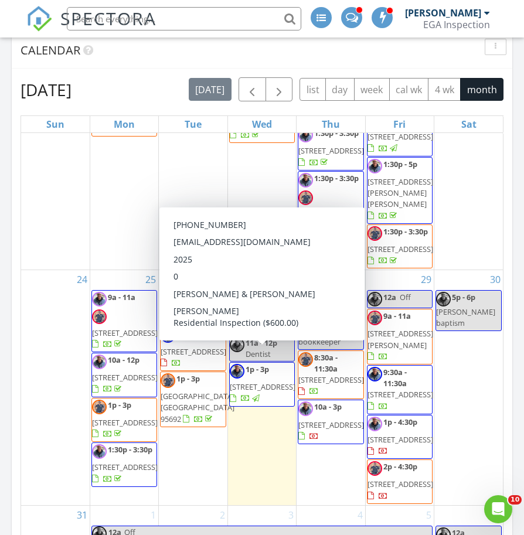
scroll to position [806, 0]
